Goal: Task Accomplishment & Management: Manage account settings

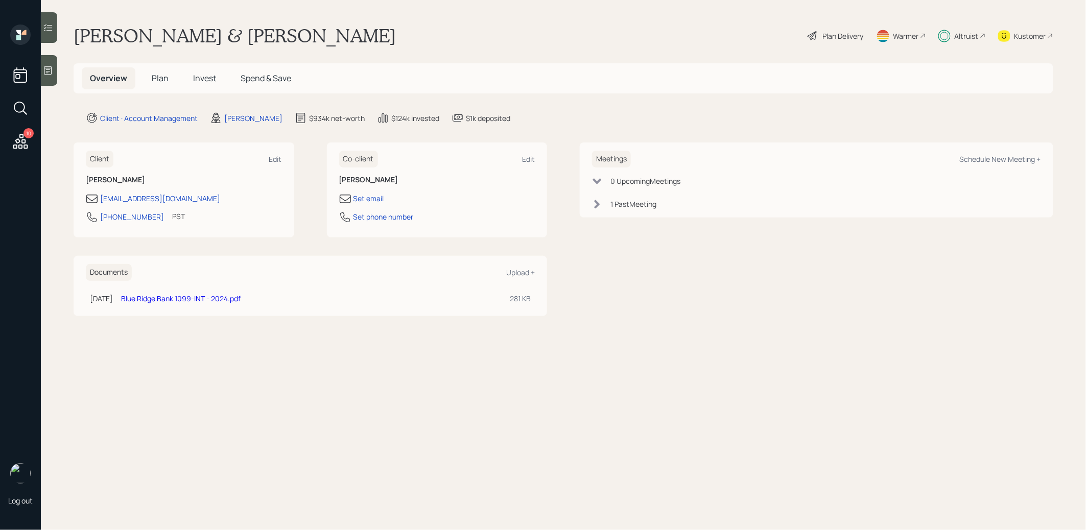
click at [203, 76] on span "Invest" at bounding box center [204, 78] width 23 height 11
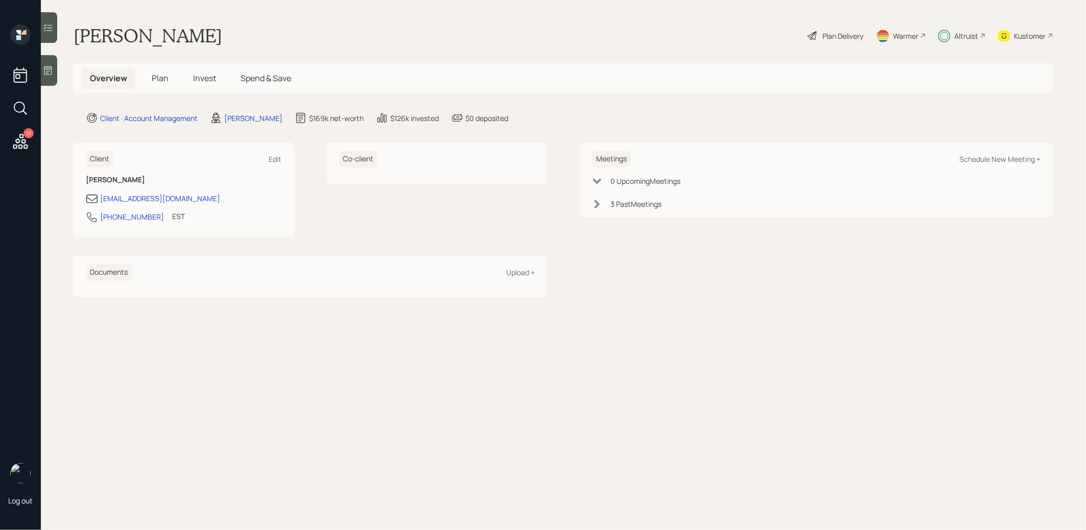
click at [211, 75] on span "Invest" at bounding box center [204, 78] width 23 height 11
